Goal: Task Accomplishment & Management: Use online tool/utility

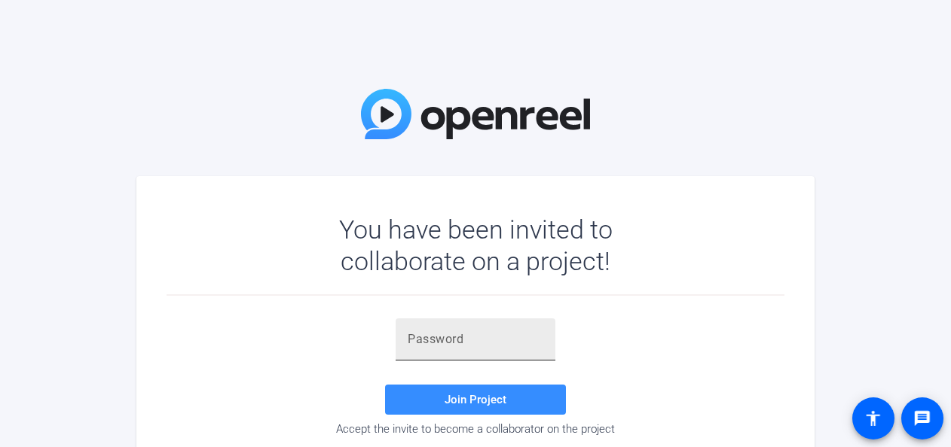
click at [479, 337] on input "text" at bounding box center [475, 340] width 136 height 18
paste input "Nqv+]O"
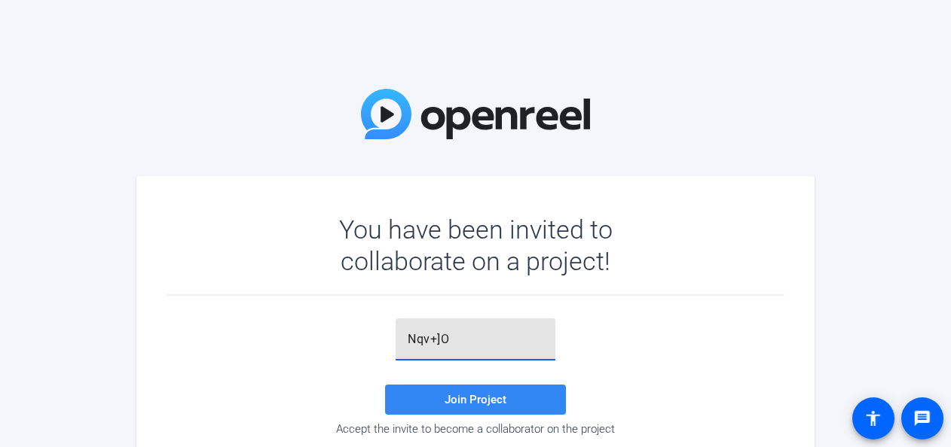
type input "Nqv+]O"
click at [470, 392] on span at bounding box center [475, 400] width 181 height 36
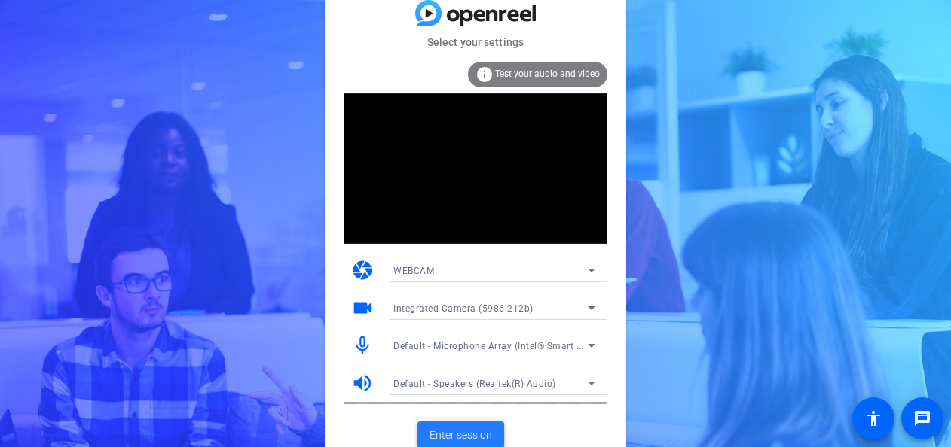
click at [469, 435] on span "Enter session" at bounding box center [460, 436] width 63 height 16
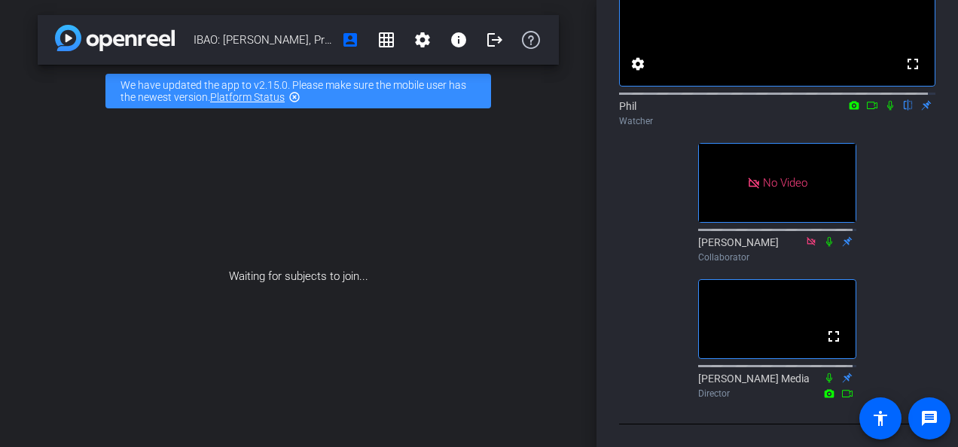
scroll to position [247, 0]
